Goal: Check status: Check status

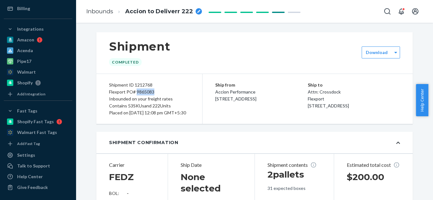
drag, startPoint x: 257, startPoint y: 106, endPoint x: 209, endPoint y: 94, distance: 49.9
click at [209, 94] on div "Ship from Accion Performance [STREET_ADDRESS] Ship to Attn: Crossdock Flexport …" at bounding box center [307, 99] width 210 height 50
copy span "Accion Performance [STREET_ADDRESS]"
drag, startPoint x: 350, startPoint y: 113, endPoint x: 307, endPoint y: 93, distance: 47.0
click at [308, 93] on div "Ship to Attn: Crossdock Flexport [STREET_ADDRESS]" at bounding box center [354, 96] width 92 height 28
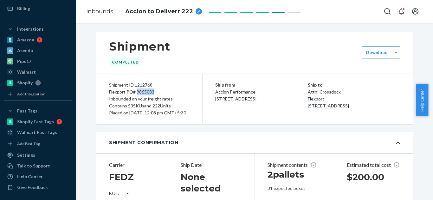
copy div "Attn: Crossdock Flexport [STREET_ADDRESS]"
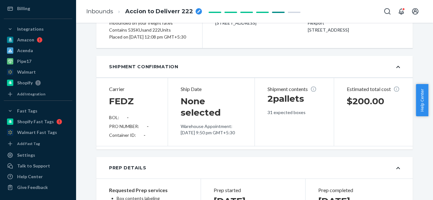
scroll to position [63, 0]
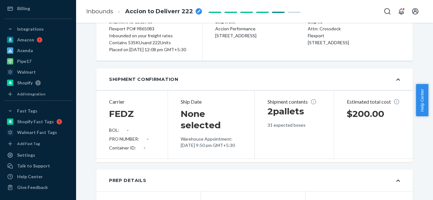
click at [146, 28] on div "Flexport PO# 9865083" at bounding box center [149, 28] width 80 height 7
copy div "9865083"
click at [199, 36] on div "Shipment ID 1212768 Flexport PO# 9865083 Inbounded on your freight rates Contai…" at bounding box center [149, 36] width 106 height 50
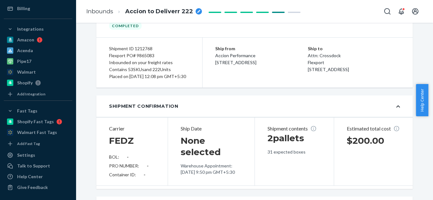
scroll to position [25, 0]
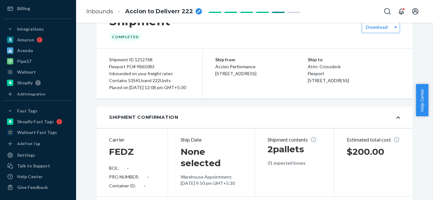
click at [137, 57] on div "Shipment ID 1212768" at bounding box center [149, 59] width 80 height 7
copy div "1212768"
